Goal: Find specific page/section: Find specific page/section

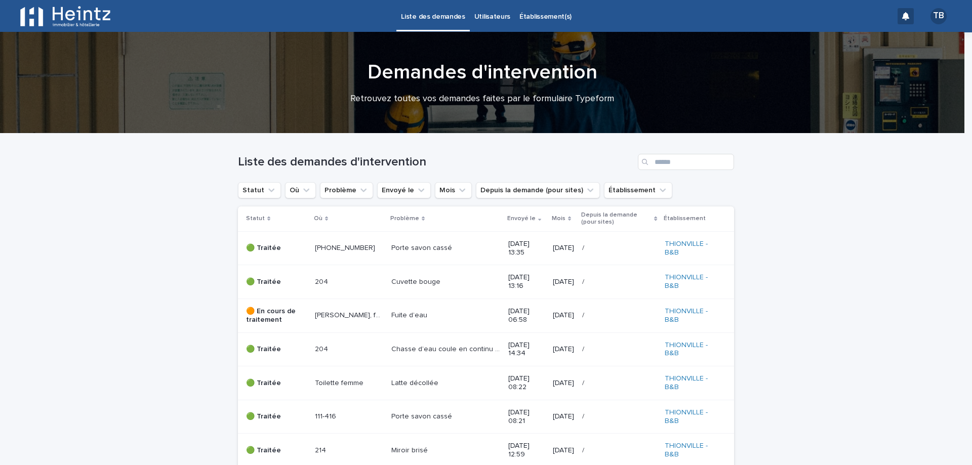
click at [508, 220] on p "Envoyé le" at bounding box center [522, 218] width 28 height 11
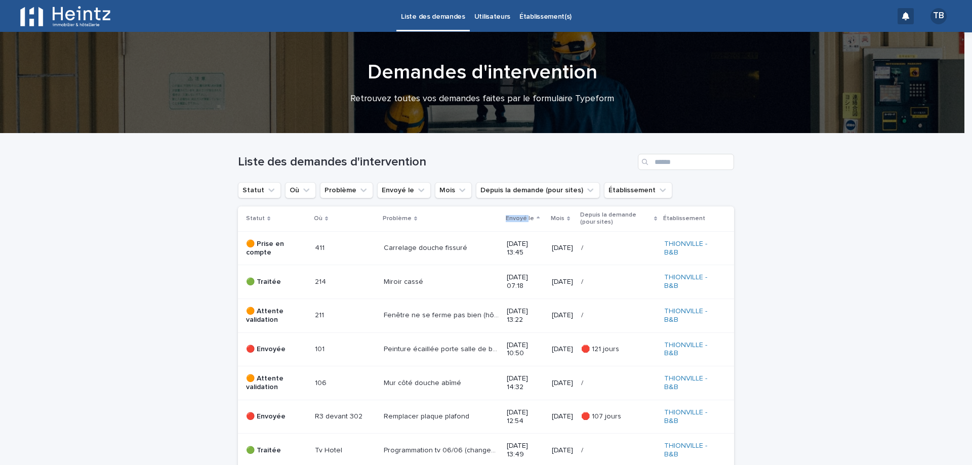
click at [506, 220] on p "Envoyé le" at bounding box center [520, 218] width 28 height 11
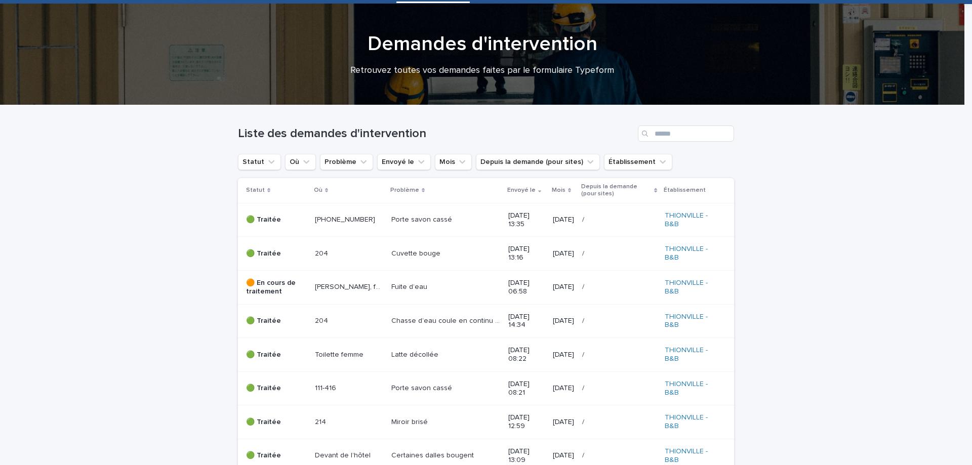
scroll to position [51, 0]
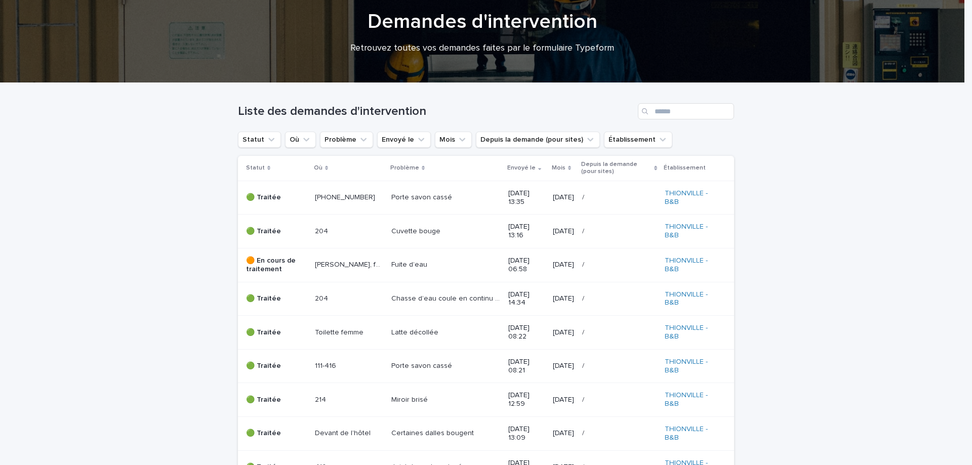
click at [445, 271] on div "Fuite d’eau Fuite d’eau" at bounding box center [446, 265] width 109 height 17
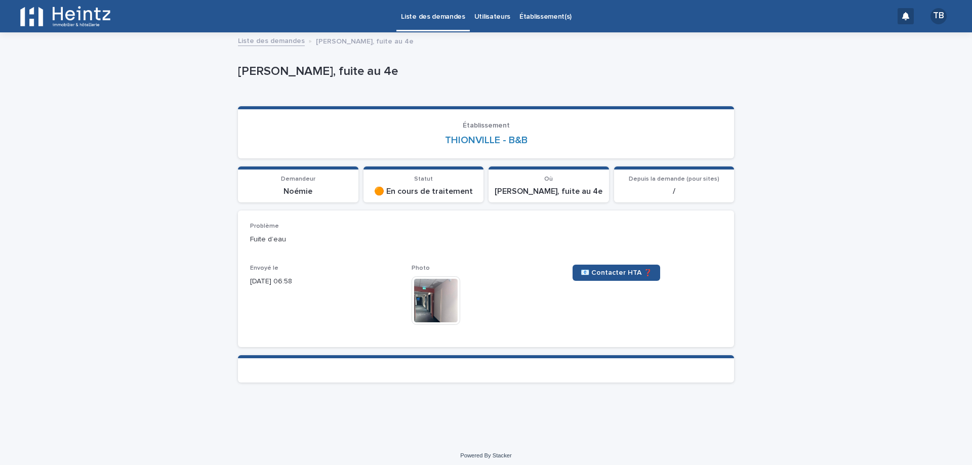
click at [424, 294] on img at bounding box center [436, 301] width 49 height 49
